Goal: Task Accomplishment & Management: Manage account settings

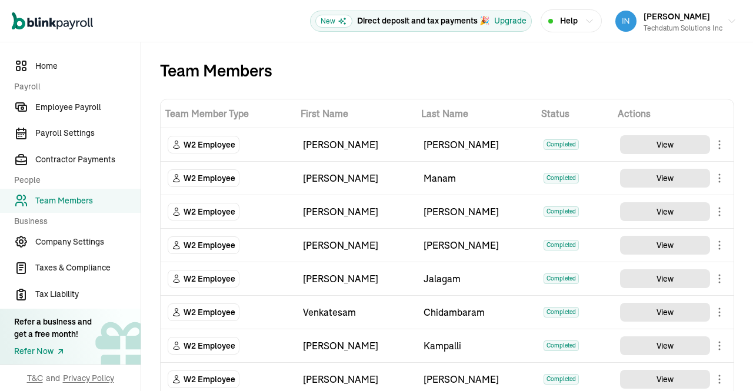
click at [99, 107] on span "Employee Payroll" at bounding box center [87, 107] width 105 height 12
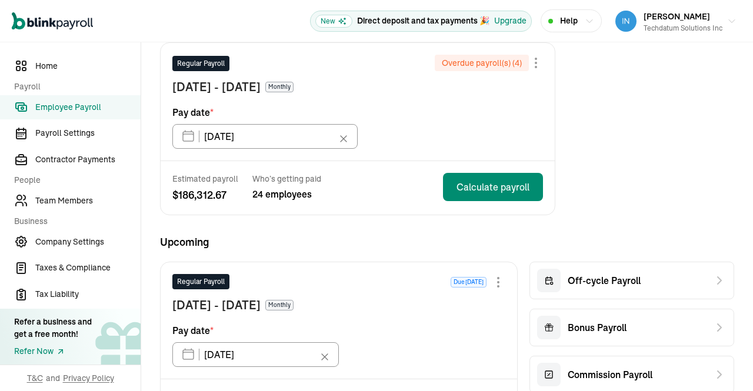
scroll to position [164, 0]
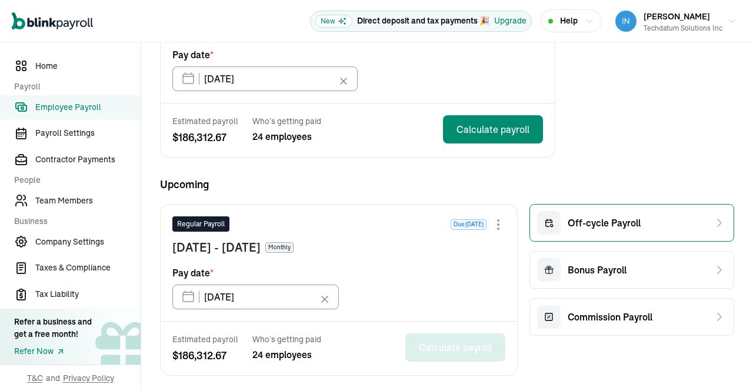
click at [656, 228] on div "Off-cycle Payroll" at bounding box center [632, 223] width 205 height 38
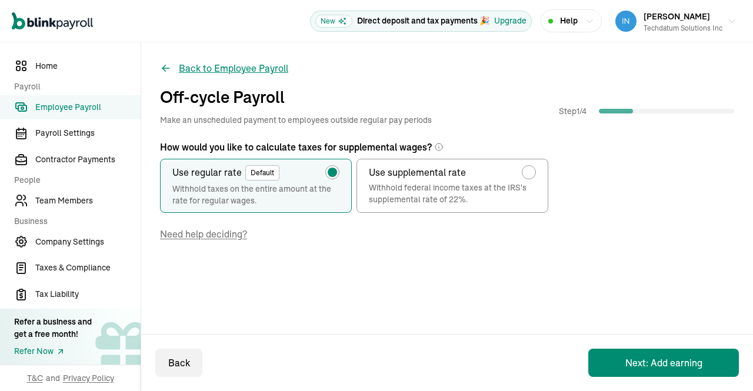
click at [177, 65] on button "Back to Employee Payroll" at bounding box center [224, 68] width 128 height 14
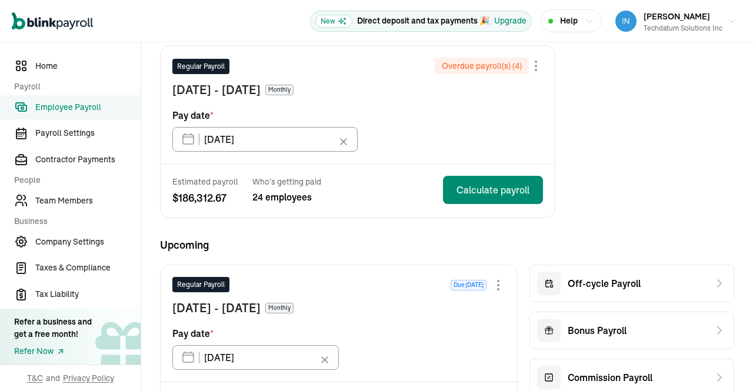
scroll to position [121, 0]
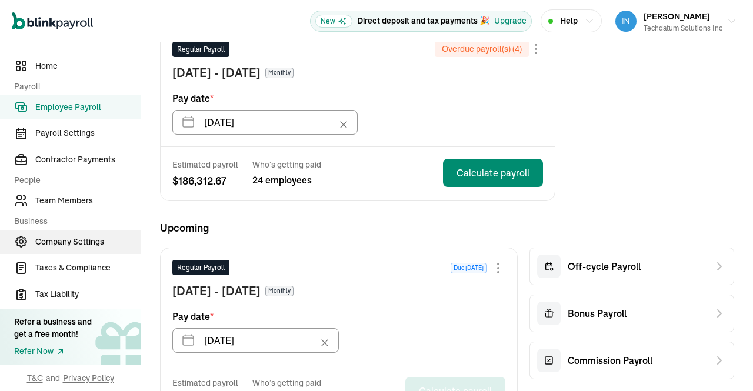
click at [55, 244] on span "Company Settings" at bounding box center [87, 242] width 105 height 12
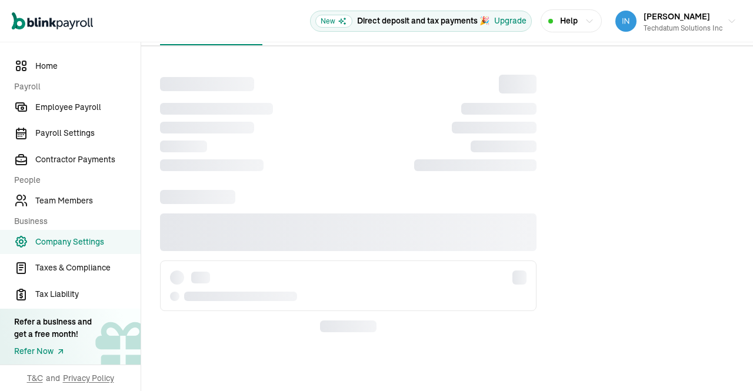
scroll to position [0, 0]
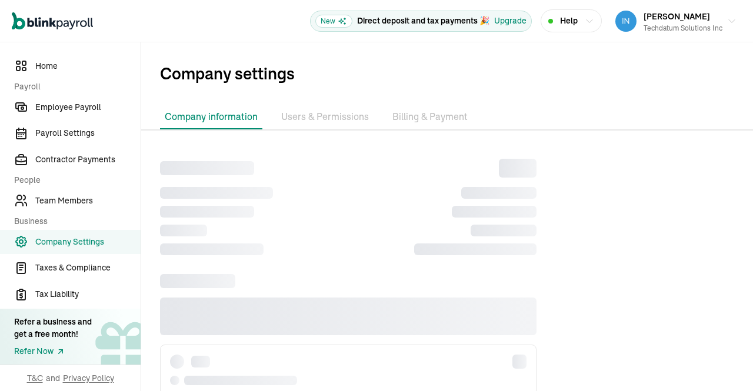
click at [55, 244] on span "Company Settings" at bounding box center [87, 242] width 105 height 12
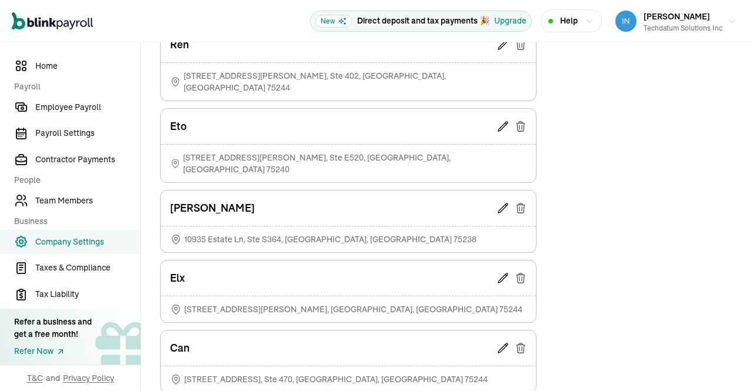
scroll to position [971, 0]
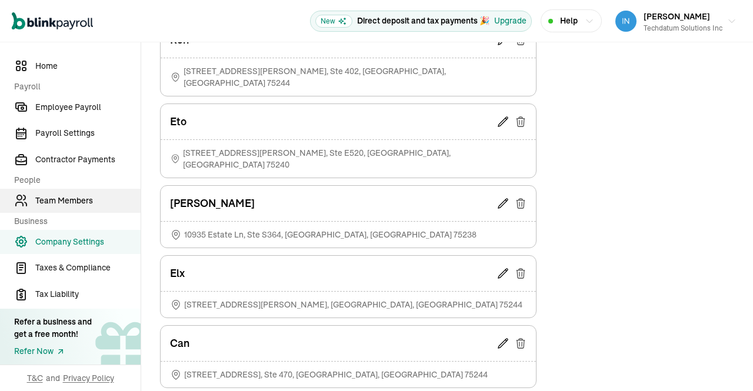
click at [68, 200] on span "Team Members" at bounding box center [87, 201] width 105 height 12
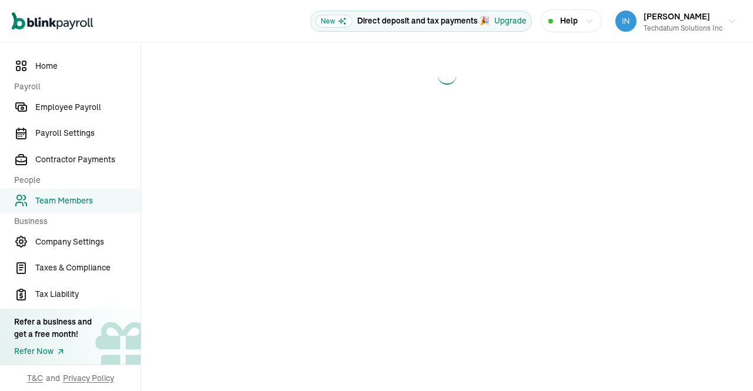
scroll to position [0, 0]
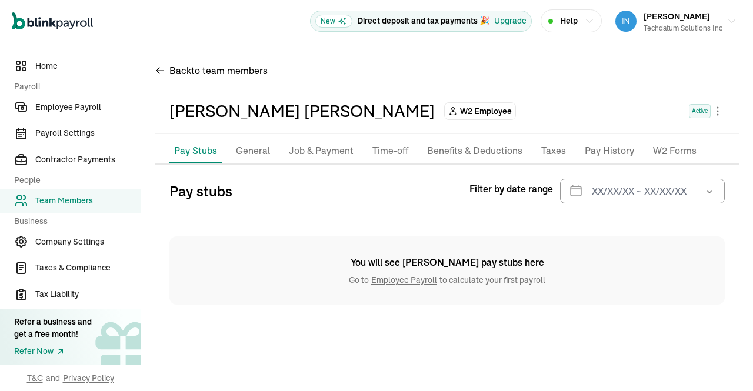
click at [265, 151] on p "General" at bounding box center [253, 151] width 34 height 15
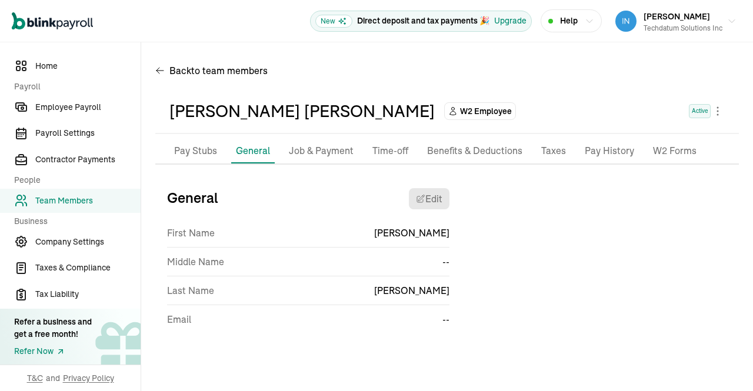
click at [562, 155] on li "Taxes" at bounding box center [554, 151] width 34 height 25
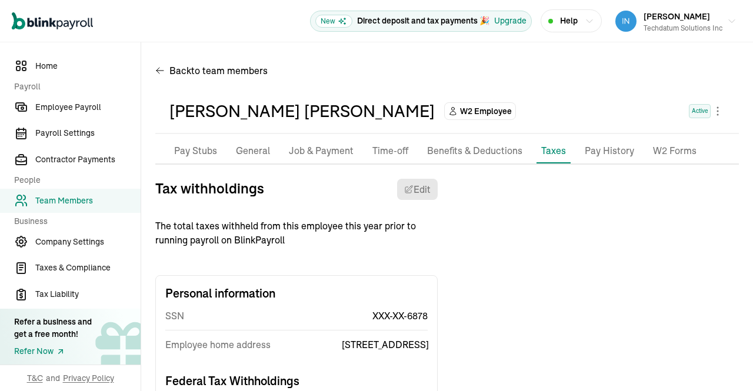
click at [609, 151] on p "Pay History" at bounding box center [609, 151] width 49 height 15
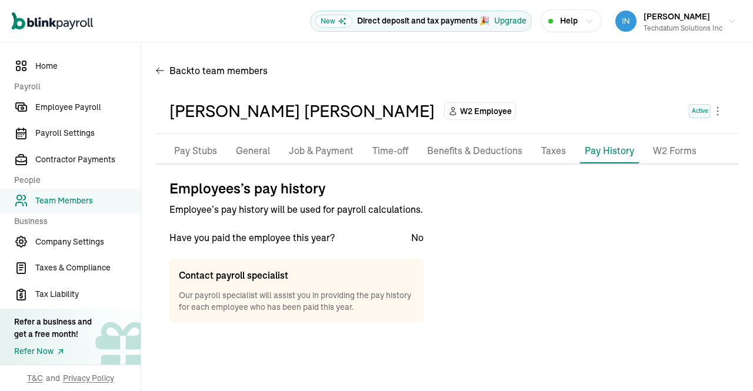
click at [484, 151] on p "Benefits & Deductions" at bounding box center [474, 151] width 95 height 15
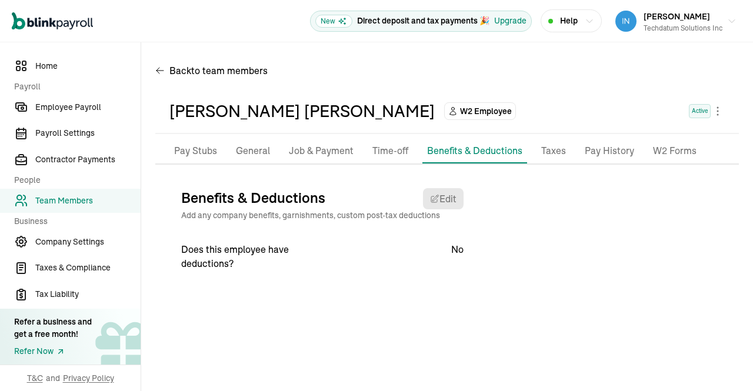
click at [380, 155] on p "Time-off" at bounding box center [391, 151] width 36 height 15
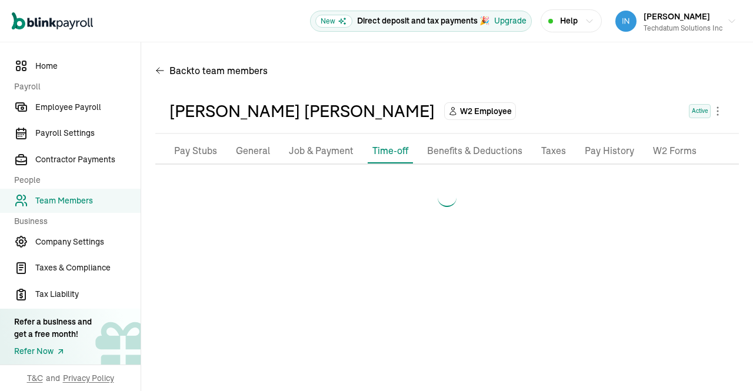
click at [324, 151] on p "Job & Payment" at bounding box center [321, 151] width 65 height 15
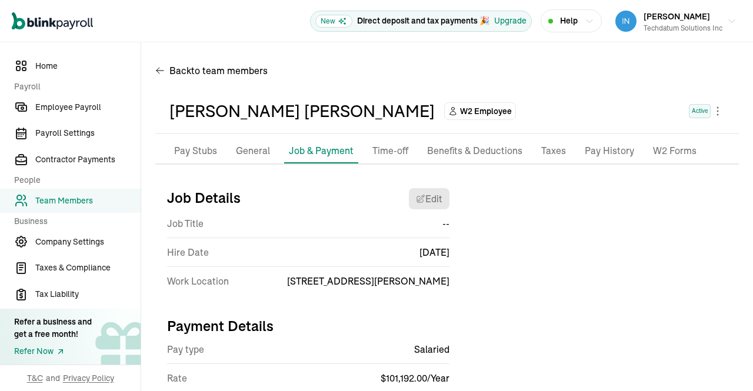
click at [549, 151] on p "Taxes" at bounding box center [554, 151] width 25 height 15
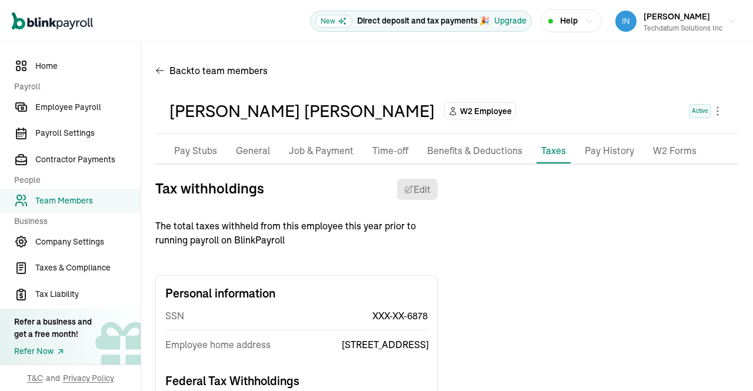
scroll to position [78, 0]
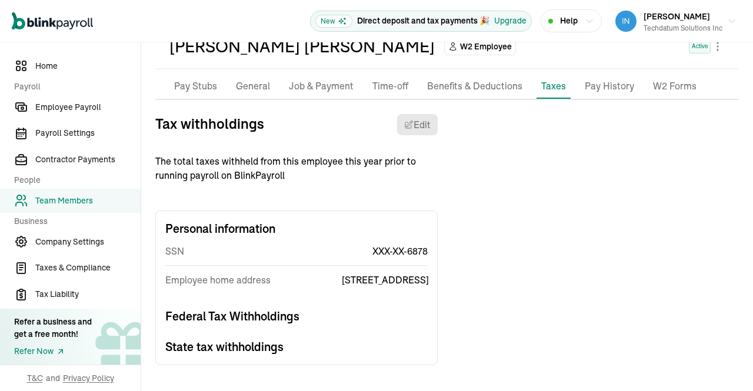
click at [602, 83] on li "Pay History" at bounding box center [609, 86] width 59 height 25
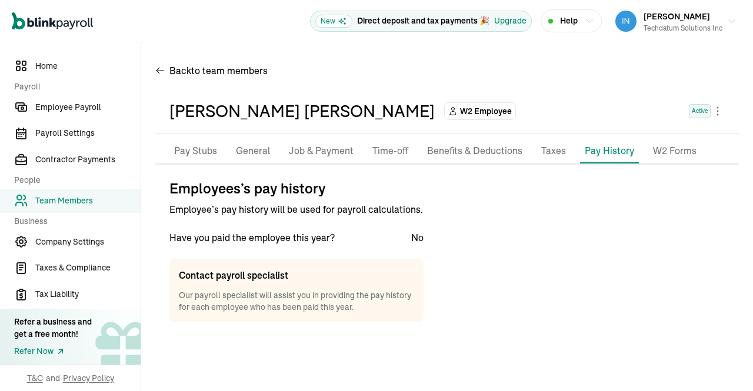
scroll to position [0, 0]
click at [670, 150] on p "W2 Forms" at bounding box center [675, 151] width 44 height 15
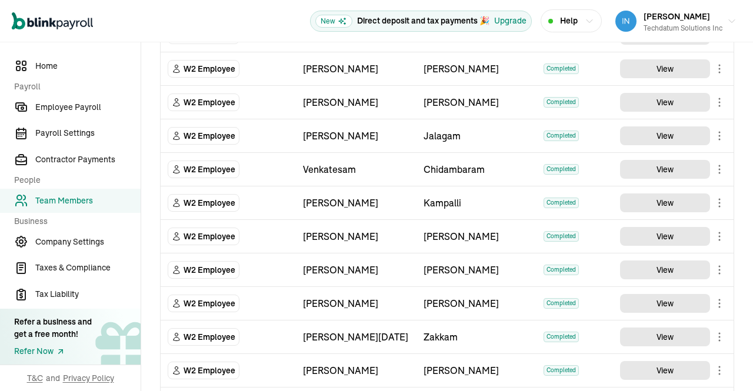
scroll to position [160, 0]
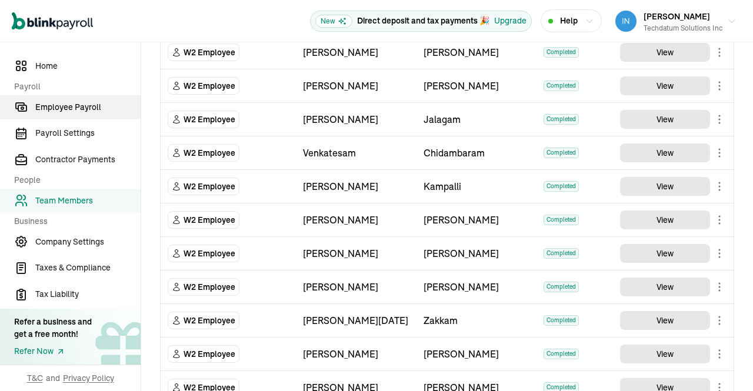
click at [76, 99] on link "Employee Payroll" at bounding box center [70, 107] width 141 height 24
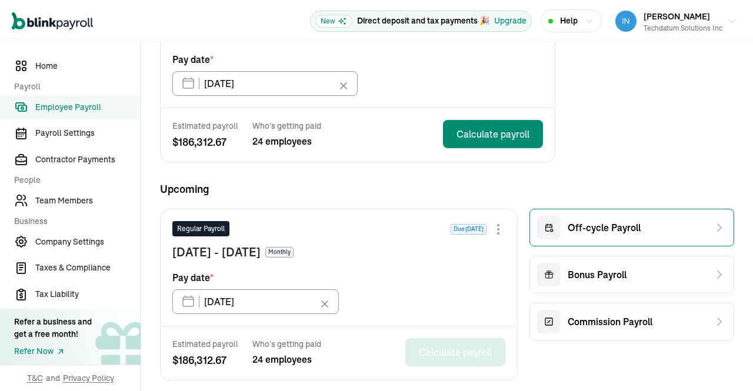
click at [596, 234] on span "Off-cycle Payroll" at bounding box center [604, 228] width 73 height 14
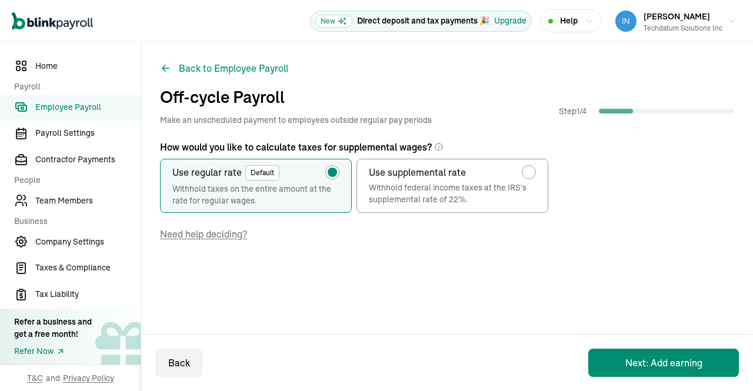
scroll to position [0, 0]
click at [668, 363] on button "Next: Add earning" at bounding box center [664, 363] width 151 height 28
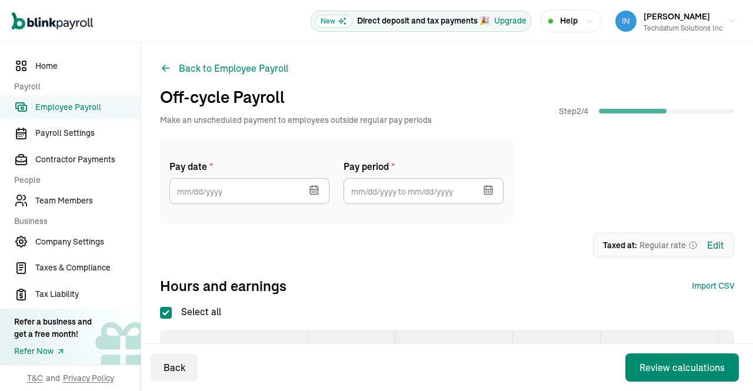
scroll to position [68, 0]
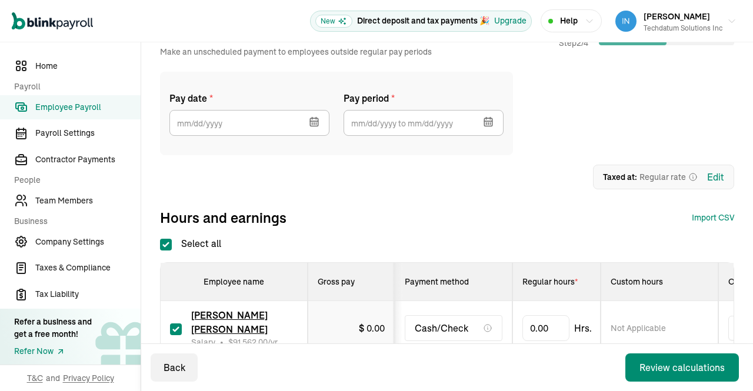
click at [170, 250] on input "Select all" at bounding box center [166, 245] width 12 height 12
checkbox input "false"
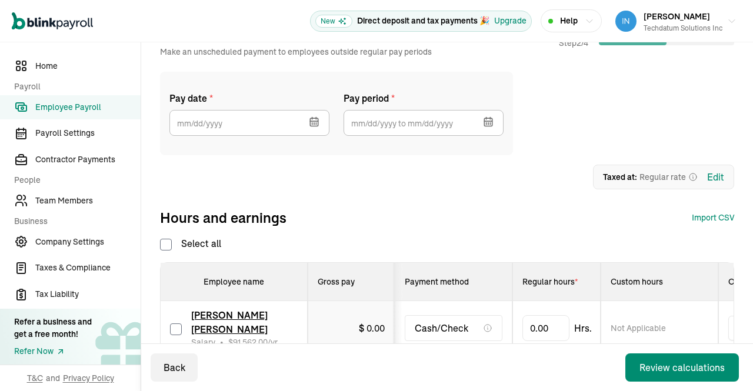
checkbox input "false"
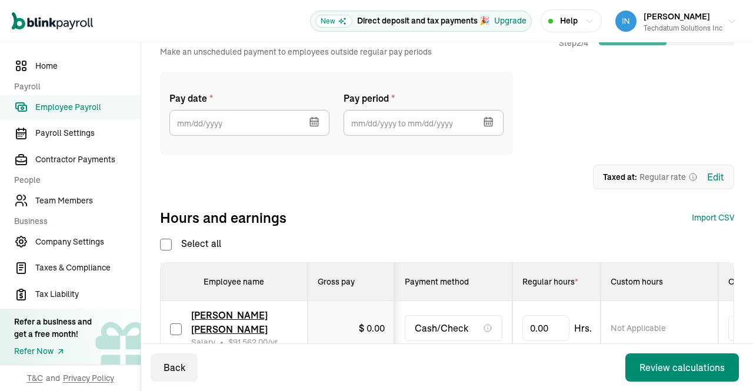
checkbox input "false"
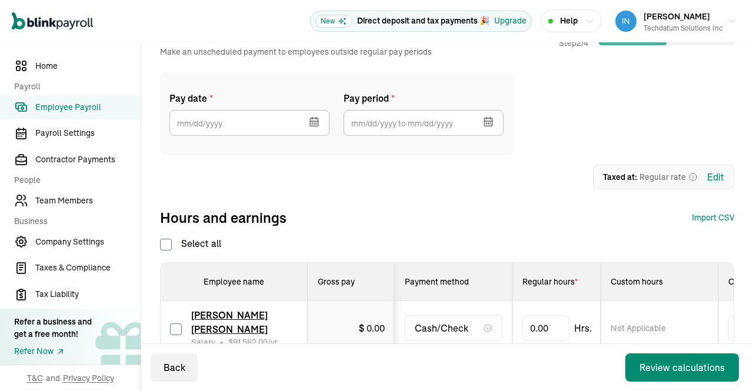
checkbox input "false"
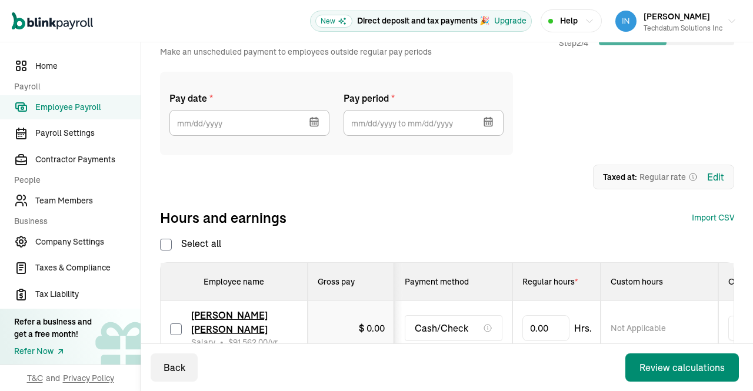
checkbox input "false"
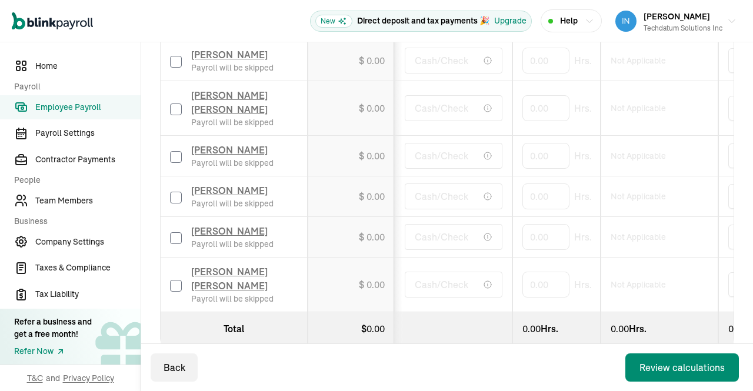
scroll to position [1160, 0]
click at [176, 280] on input "checkbox" at bounding box center [176, 286] width 12 height 12
checkbox input "true"
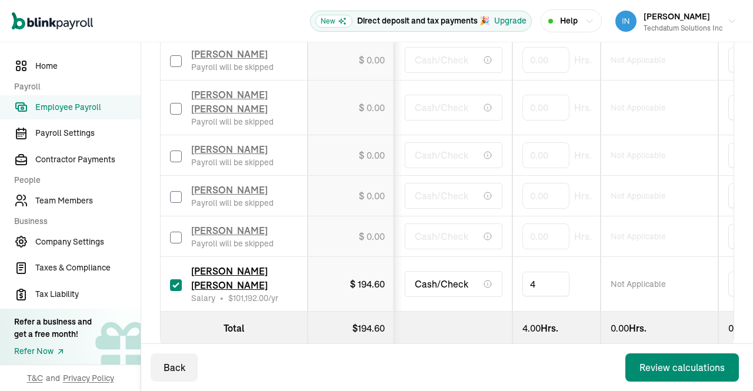
type input "48"
drag, startPoint x: 542, startPoint y: 271, endPoint x: 497, endPoint y: 282, distance: 46.0
type input "56"
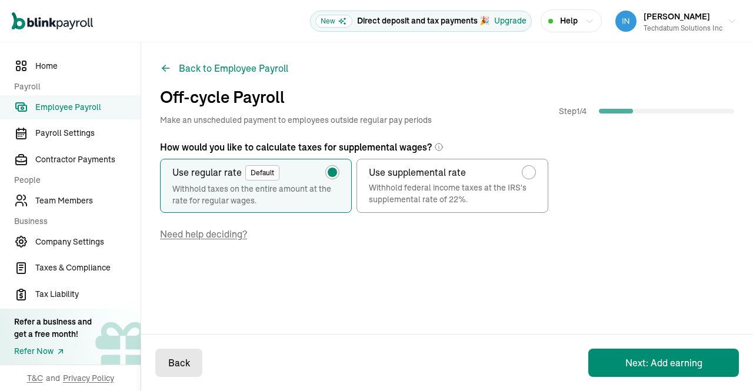
scroll to position [0, 0]
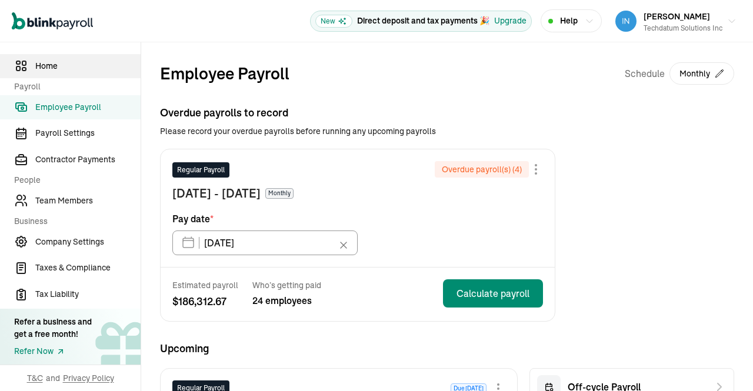
click at [55, 63] on span "Home" at bounding box center [87, 66] width 105 height 12
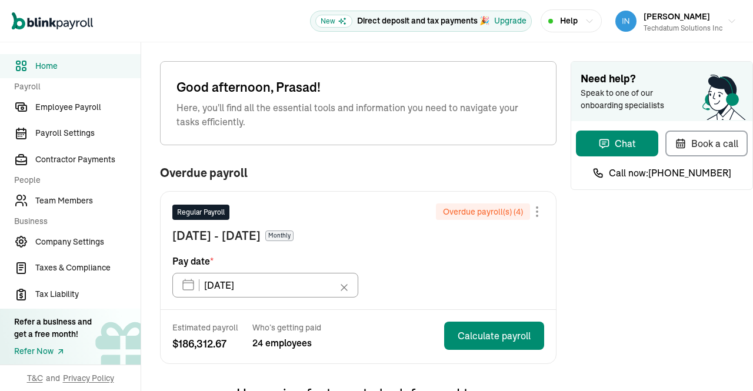
click at [551, 269] on div "Good afternoon, Prasad! Here, you'll find all the essential tools and informati…" at bounding box center [447, 377] width 612 height 670
click at [559, 259] on div "Good afternoon, Prasad! Here, you'll find all the essential tools and informati…" at bounding box center [447, 377] width 612 height 670
